Goal: Information Seeking & Learning: Learn about a topic

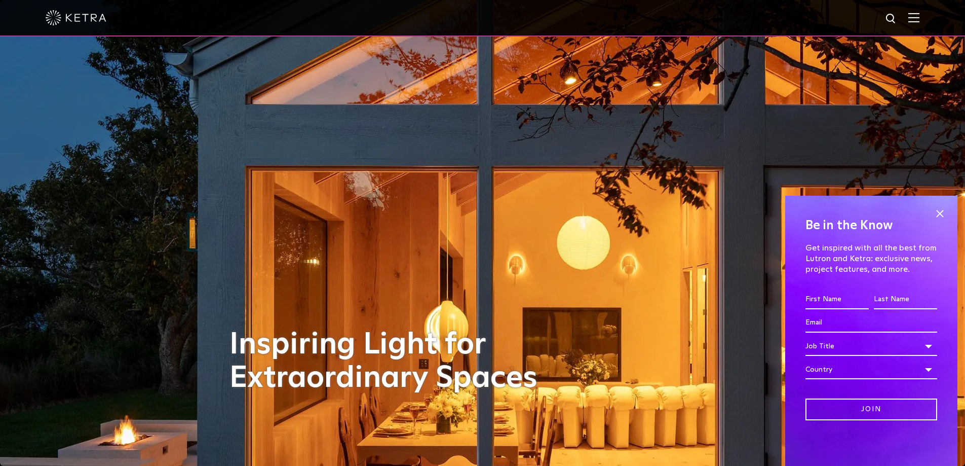
click at [920, 16] on img at bounding box center [914, 18] width 11 height 10
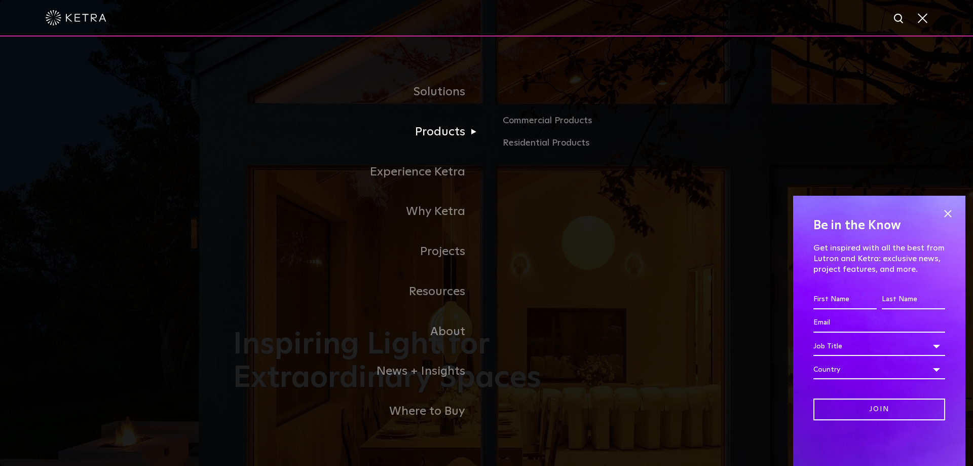
click at [447, 128] on link "Products" at bounding box center [359, 132] width 253 height 40
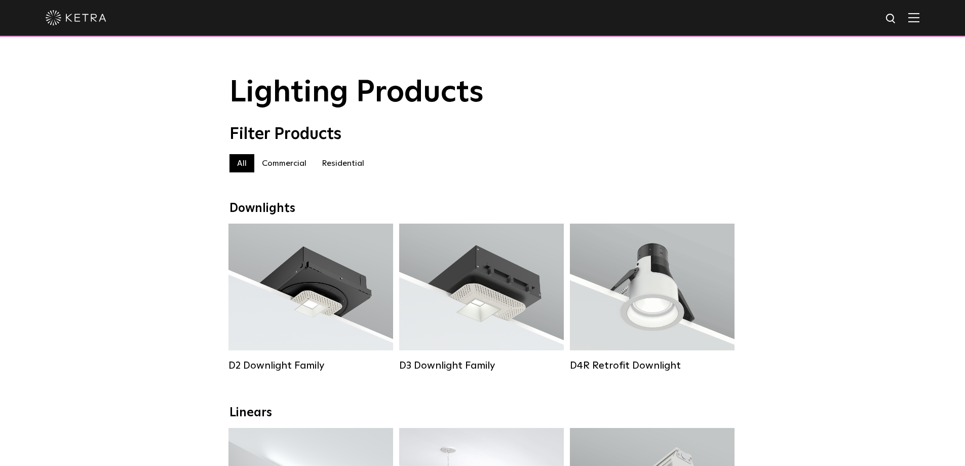
click at [920, 18] on img at bounding box center [914, 18] width 11 height 10
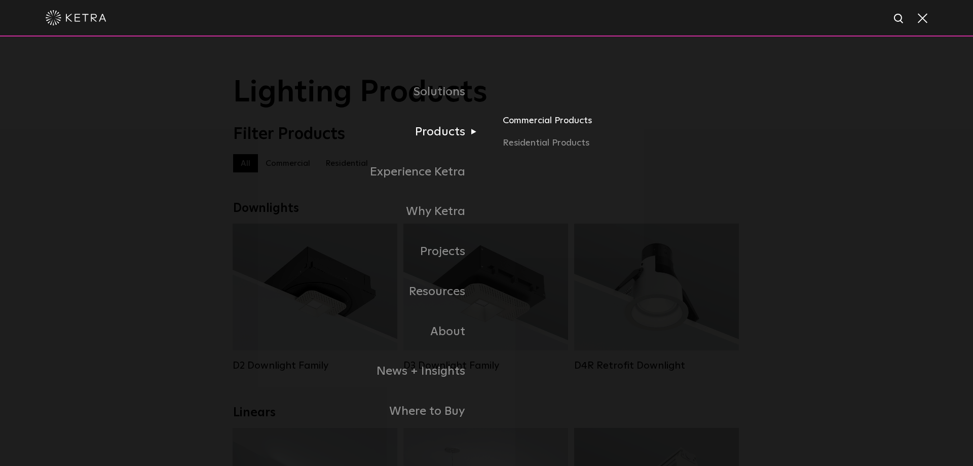
click at [518, 126] on link "Commercial Products" at bounding box center [621, 125] width 237 height 22
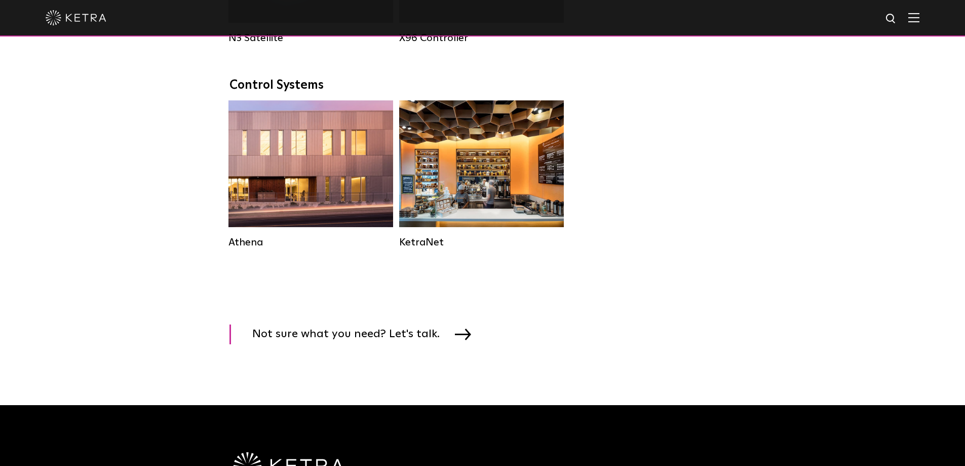
scroll to position [1571, 0]
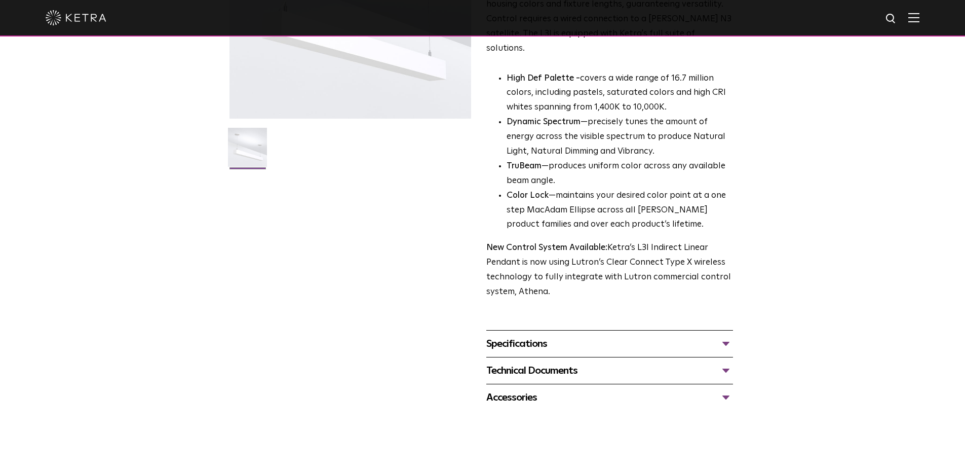
scroll to position [203, 0]
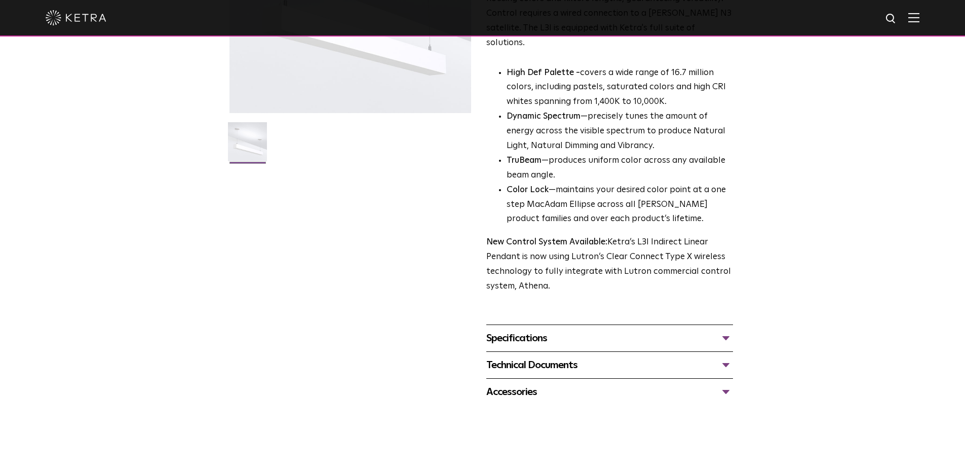
click at [252, 142] on img at bounding box center [247, 145] width 39 height 47
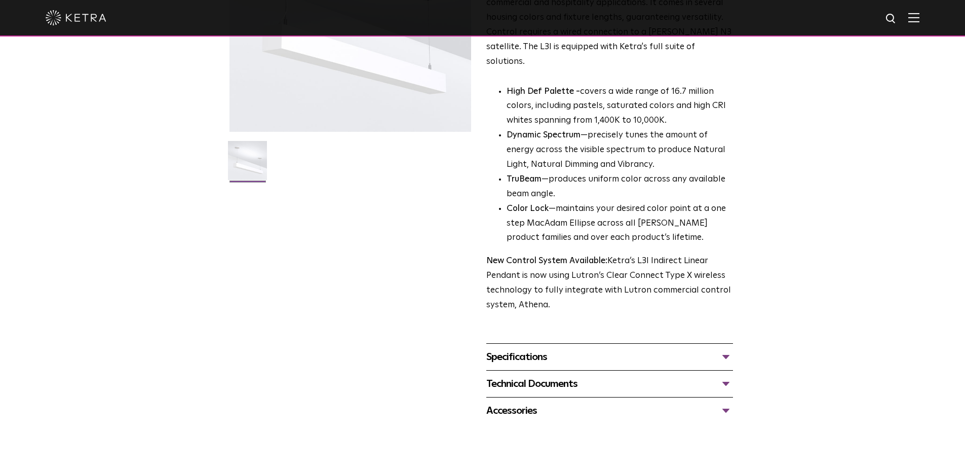
scroll to position [152, 0]
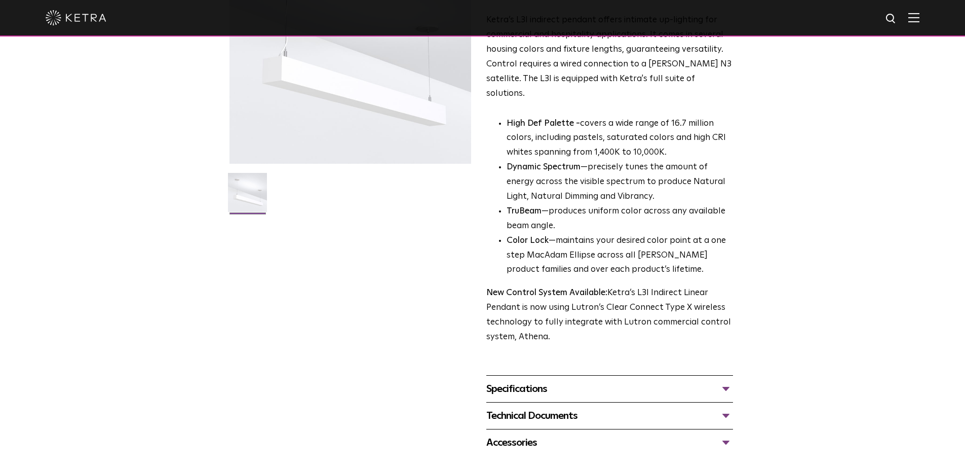
click at [726, 381] on div "Specifications" at bounding box center [609, 389] width 247 height 16
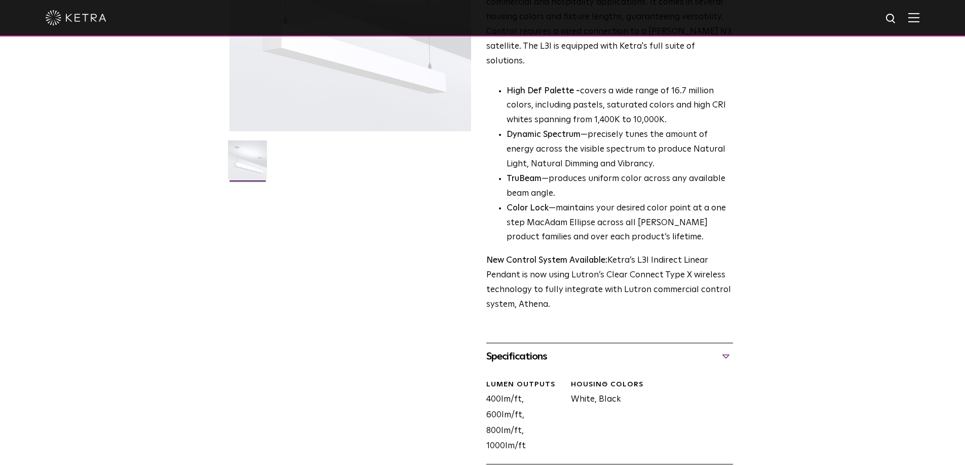
scroll to position [203, 0]
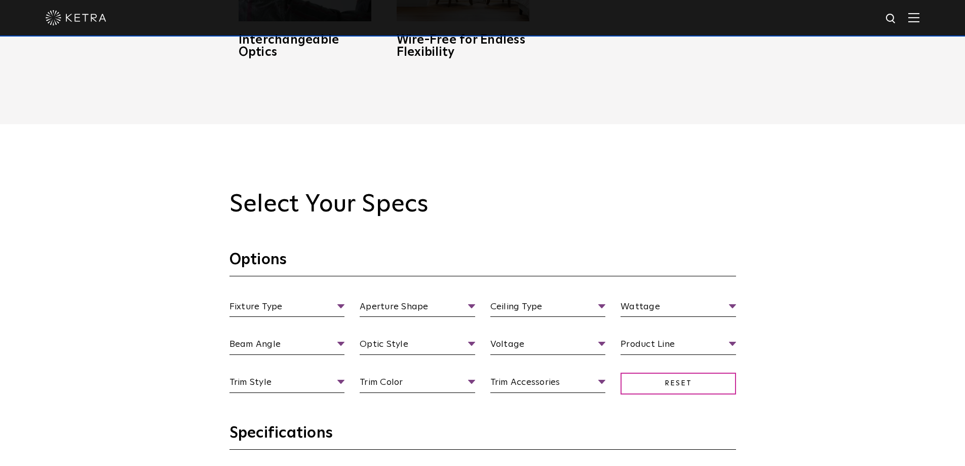
scroll to position [861, 0]
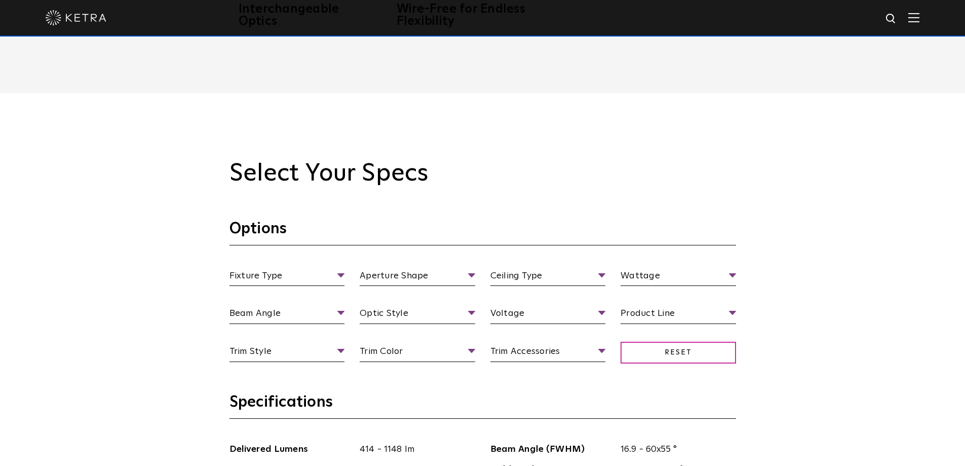
click at [346, 274] on ul "Fixture Type Fixture Type Adjustable Fixed Wall Wash" at bounding box center [287, 278] width 131 height 18
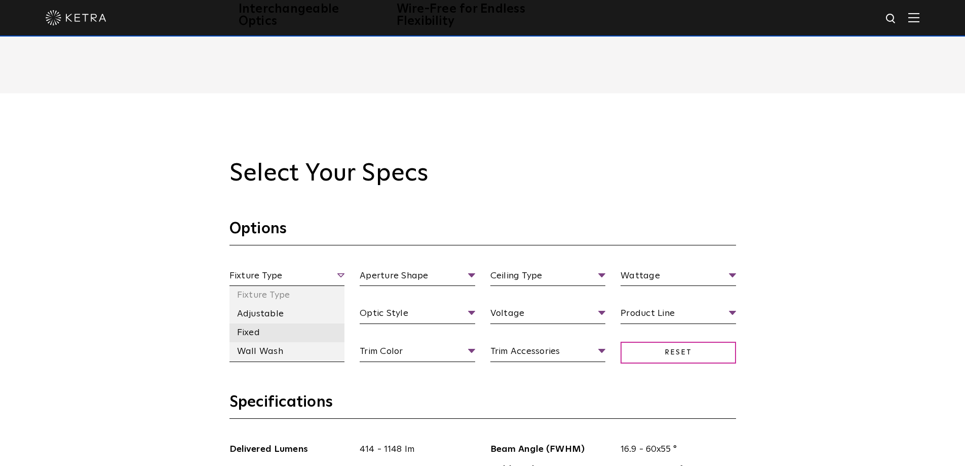
click at [285, 326] on li "Fixed" at bounding box center [288, 332] width 116 height 19
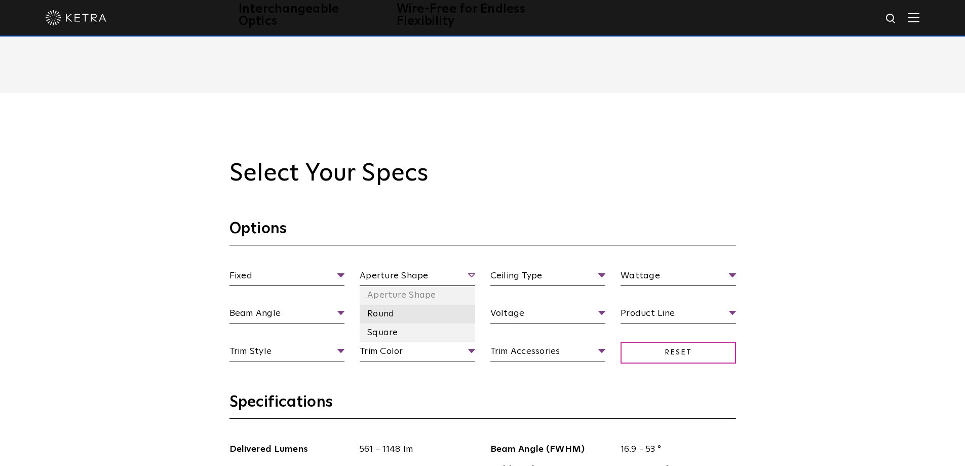
click at [395, 315] on li "Round" at bounding box center [418, 314] width 116 height 19
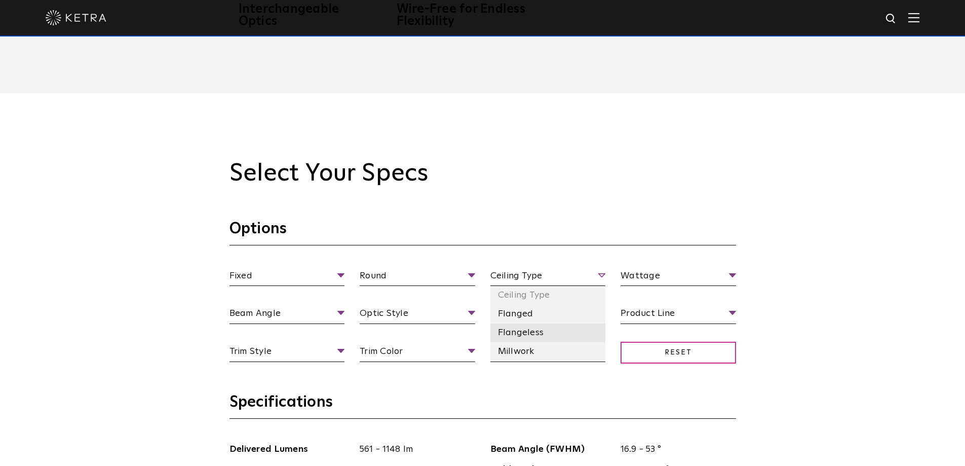
click at [522, 330] on li "Flangeless" at bounding box center [549, 332] width 116 height 19
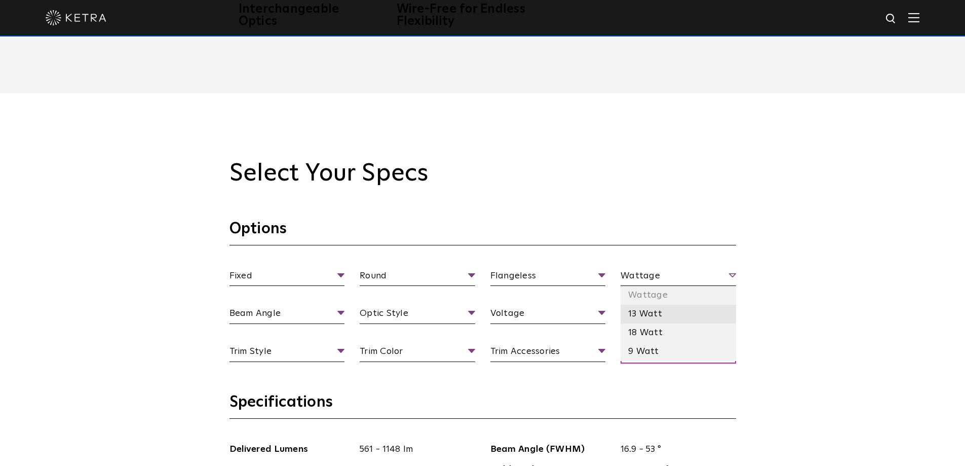
click at [638, 318] on li "13 Watt" at bounding box center [679, 314] width 116 height 19
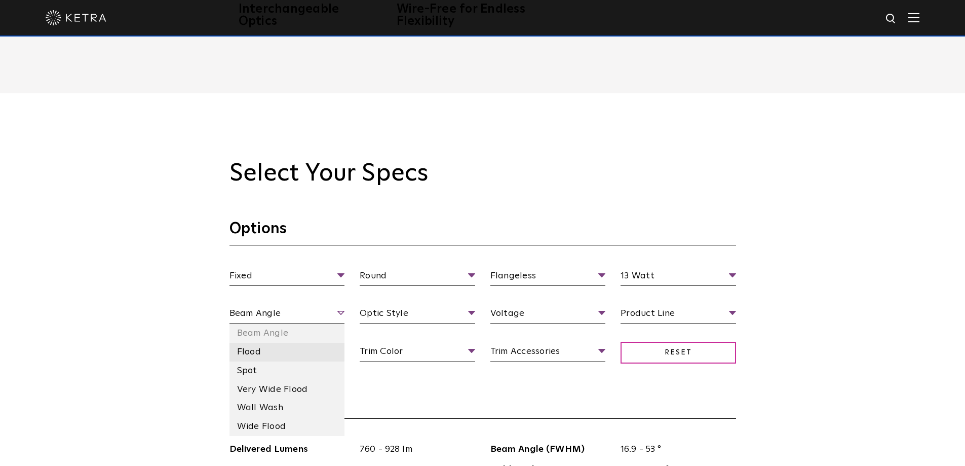
click at [289, 350] on li "Flood" at bounding box center [288, 352] width 116 height 19
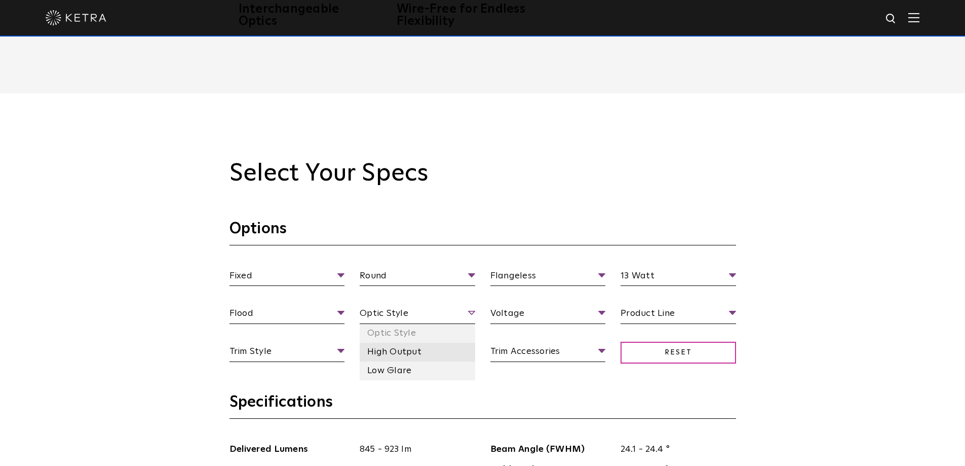
click at [396, 350] on li "High Output" at bounding box center [418, 352] width 116 height 19
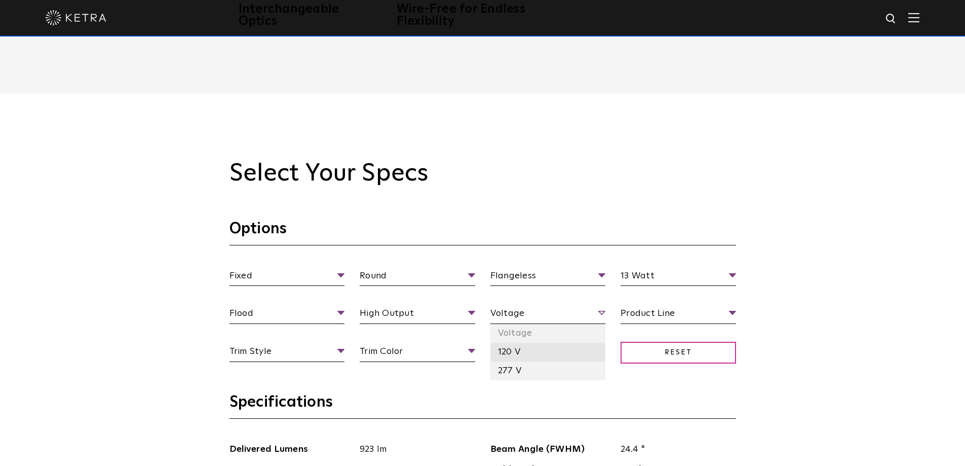
click at [507, 356] on li "120 V" at bounding box center [549, 352] width 116 height 19
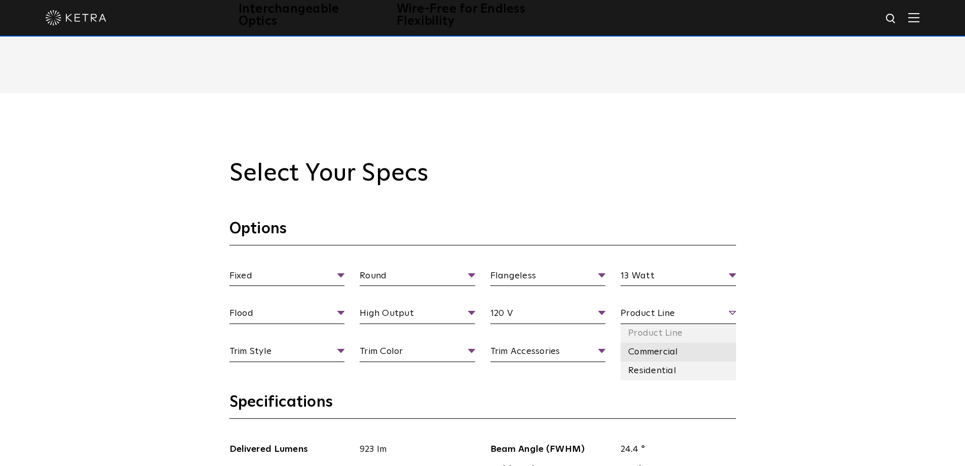
click at [644, 350] on li "Commercial" at bounding box center [679, 352] width 116 height 19
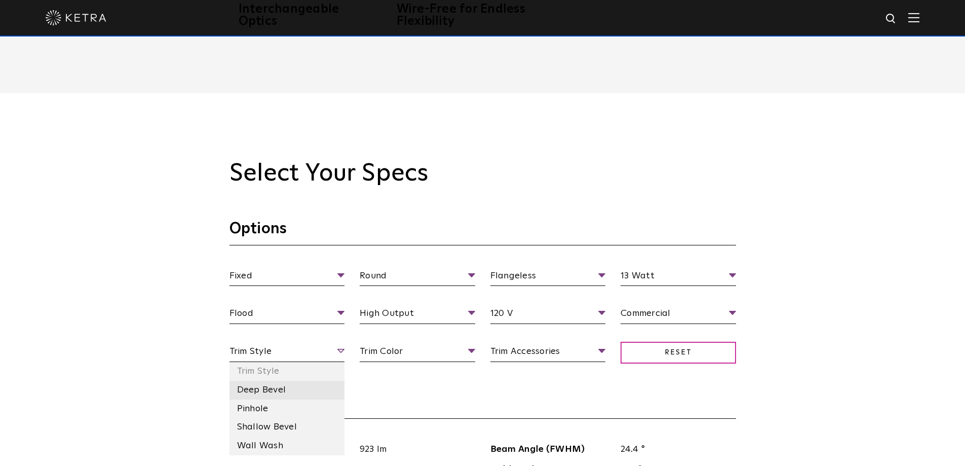
scroll to position [912, 0]
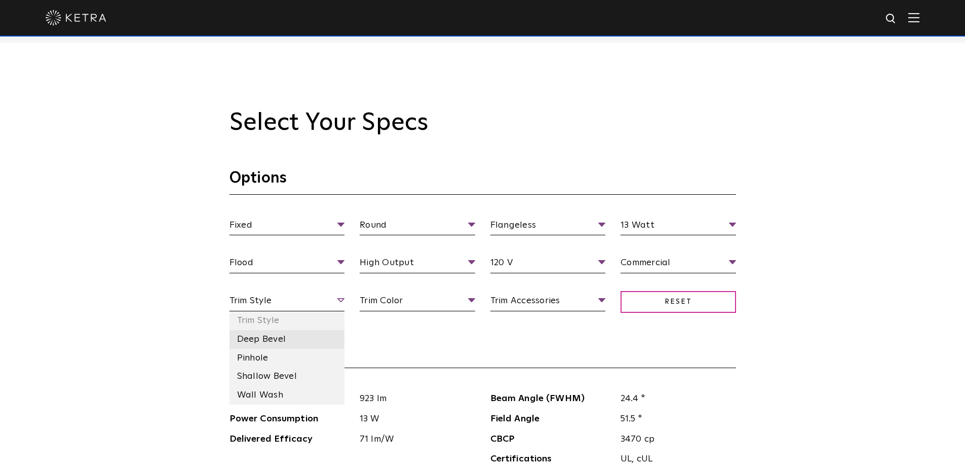
click at [287, 344] on li "Deep Bevel" at bounding box center [288, 339] width 116 height 19
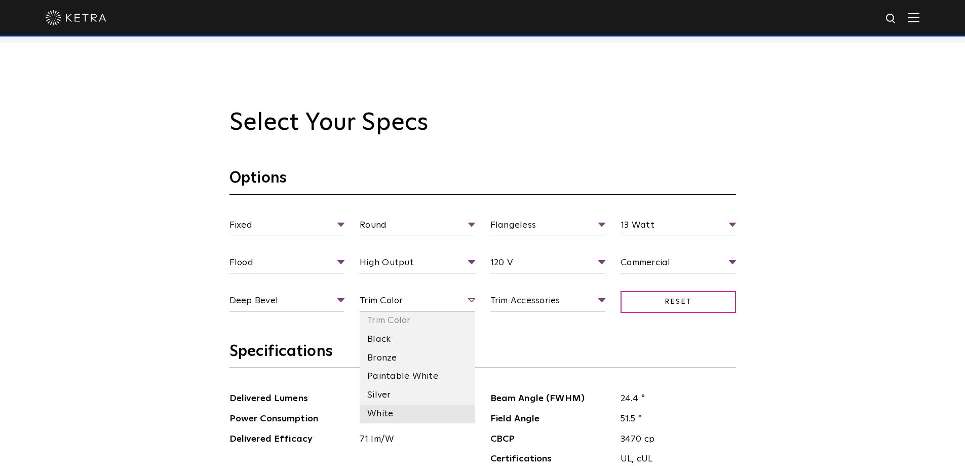
click at [384, 415] on li "White" at bounding box center [418, 413] width 116 height 19
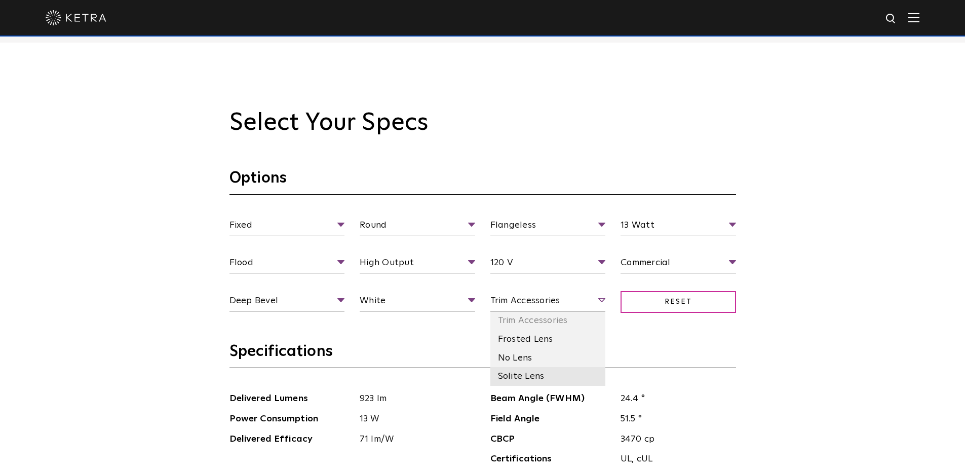
click at [508, 373] on li "Solite Lens" at bounding box center [549, 376] width 116 height 19
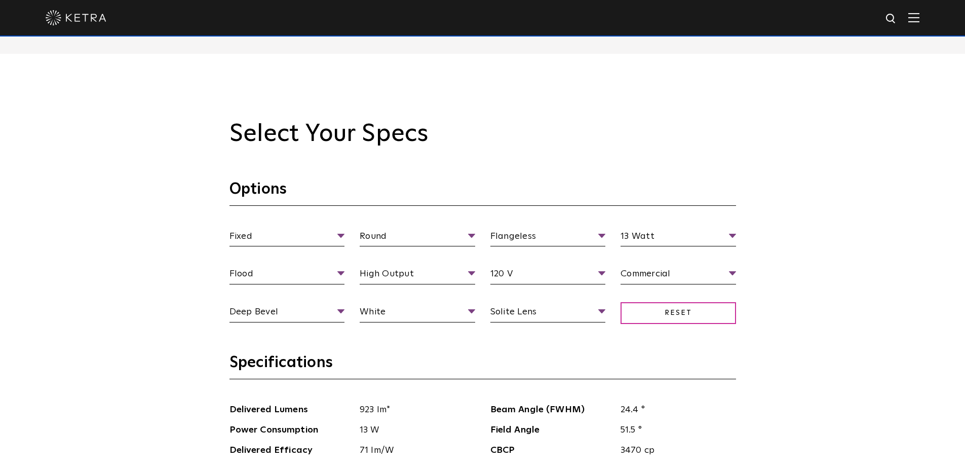
scroll to position [1064, 0]
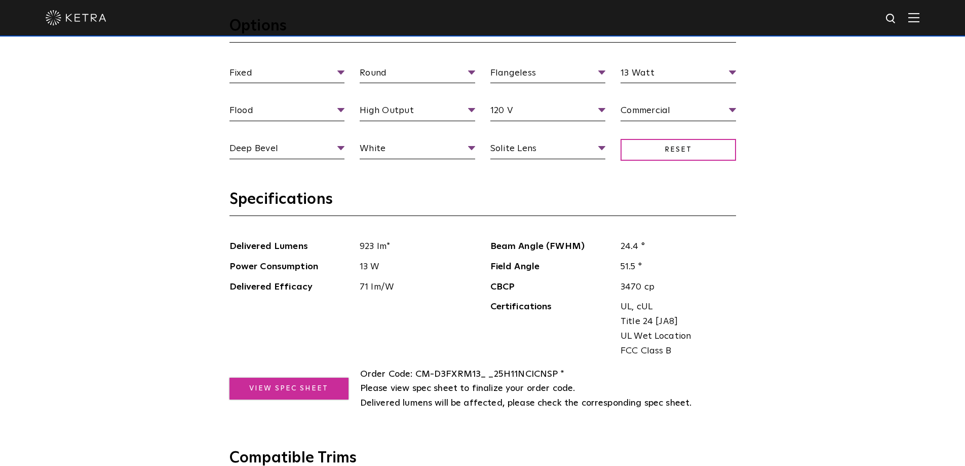
click at [321, 389] on link "View Spec Sheet" at bounding box center [289, 389] width 119 height 22
